Goal: Task Accomplishment & Management: Manage account settings

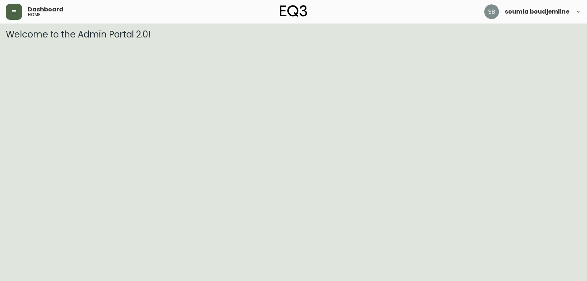
click at [11, 10] on icon "button" at bounding box center [14, 12] width 6 height 6
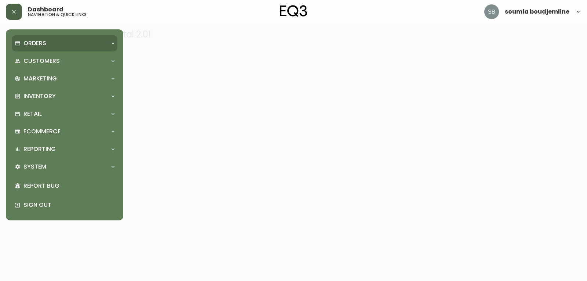
click at [34, 43] on p "Orders" at bounding box center [34, 43] width 23 height 8
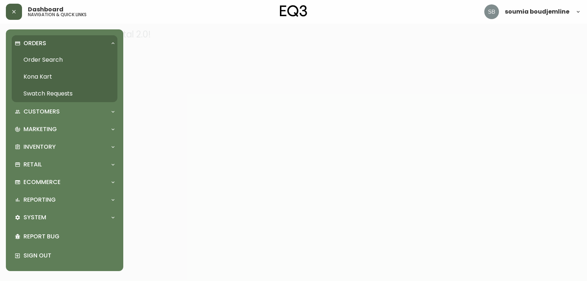
click at [53, 58] on link "Order Search" at bounding box center [65, 59] width 106 height 17
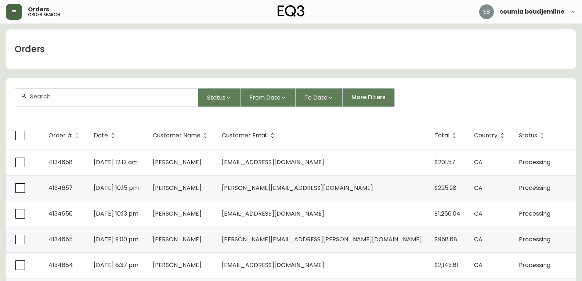
click at [36, 93] on div at bounding box center [106, 97] width 183 height 18
paste input "4134574"
type input "4134574"
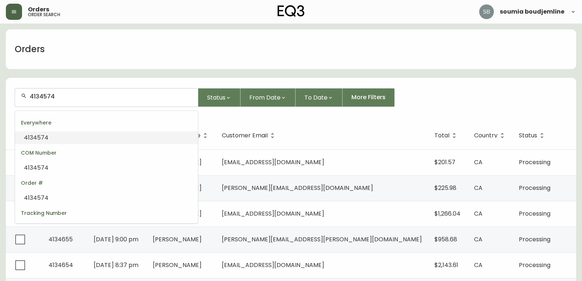
click at [62, 98] on input "4134574" at bounding box center [111, 96] width 162 height 7
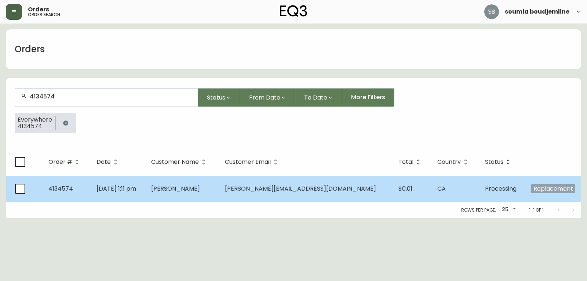
click at [195, 185] on span "[PERSON_NAME]" at bounding box center [175, 188] width 49 height 8
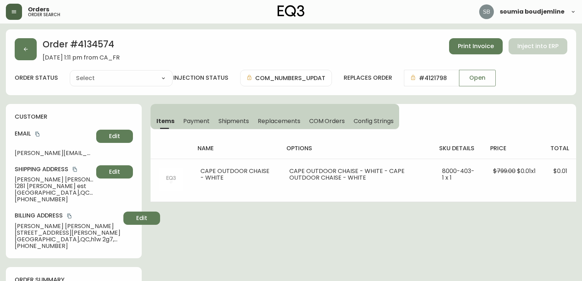
type input "Processing"
select select "PROCESSING"
click at [226, 123] on span "Shipments" at bounding box center [233, 121] width 31 height 8
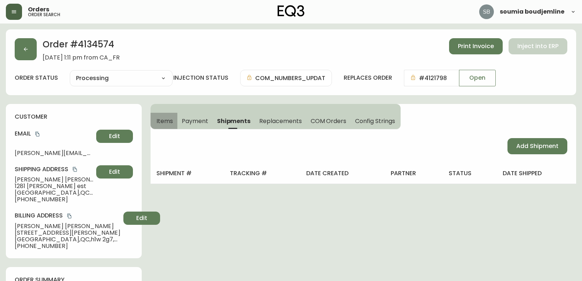
click at [164, 121] on span "Items" at bounding box center [164, 121] width 17 height 8
